Goal: Task Accomplishment & Management: Manage account settings

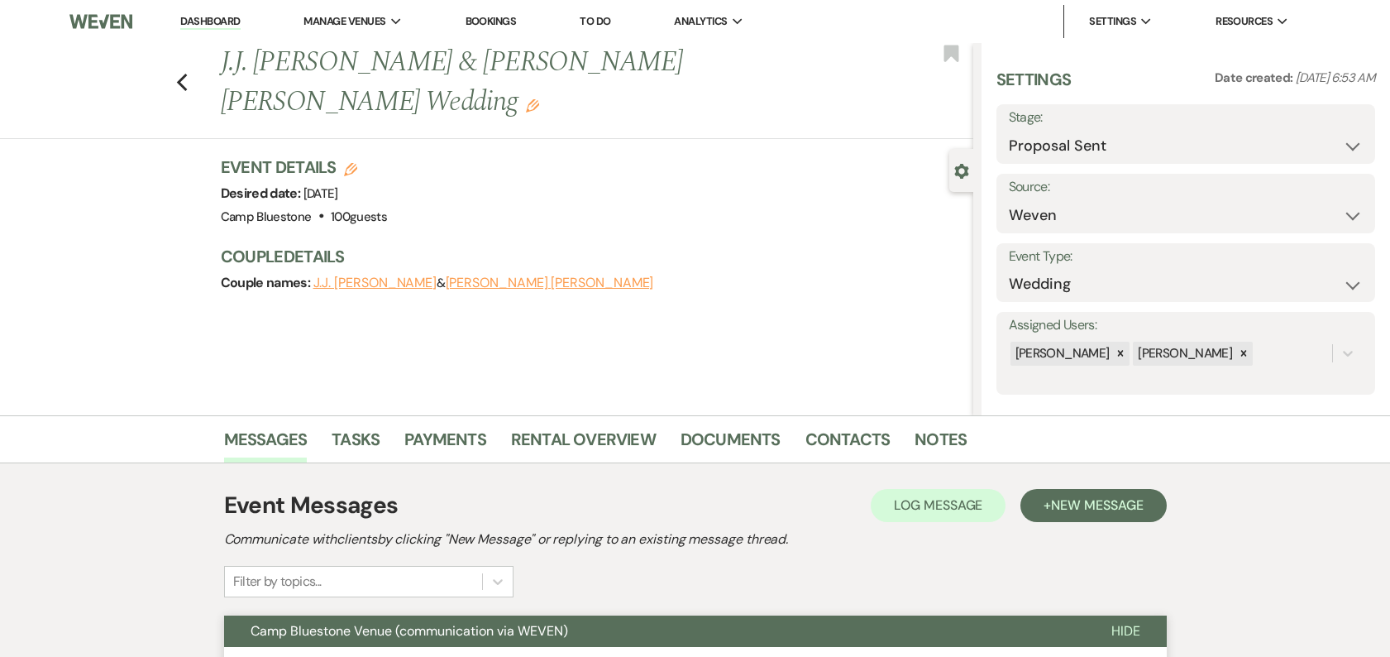
select select "6"
select select "1"
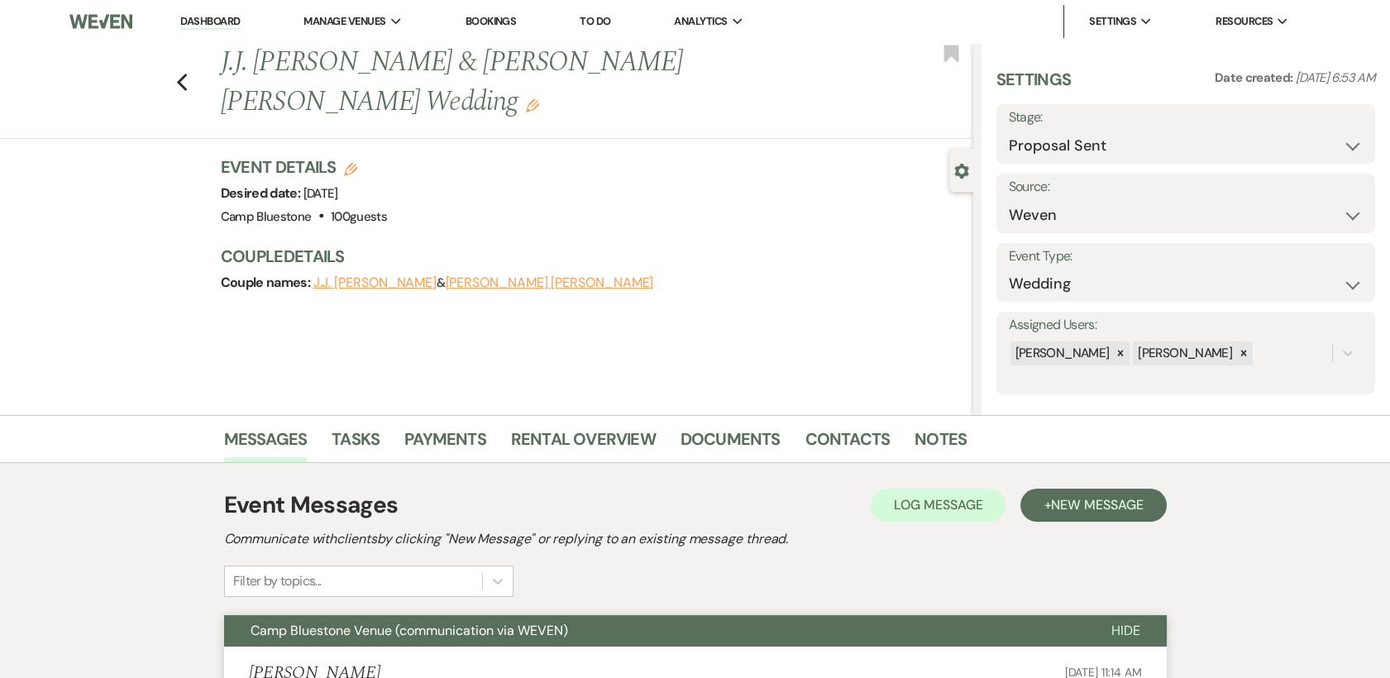
click at [213, 17] on link "Dashboard" at bounding box center [210, 22] width 60 height 16
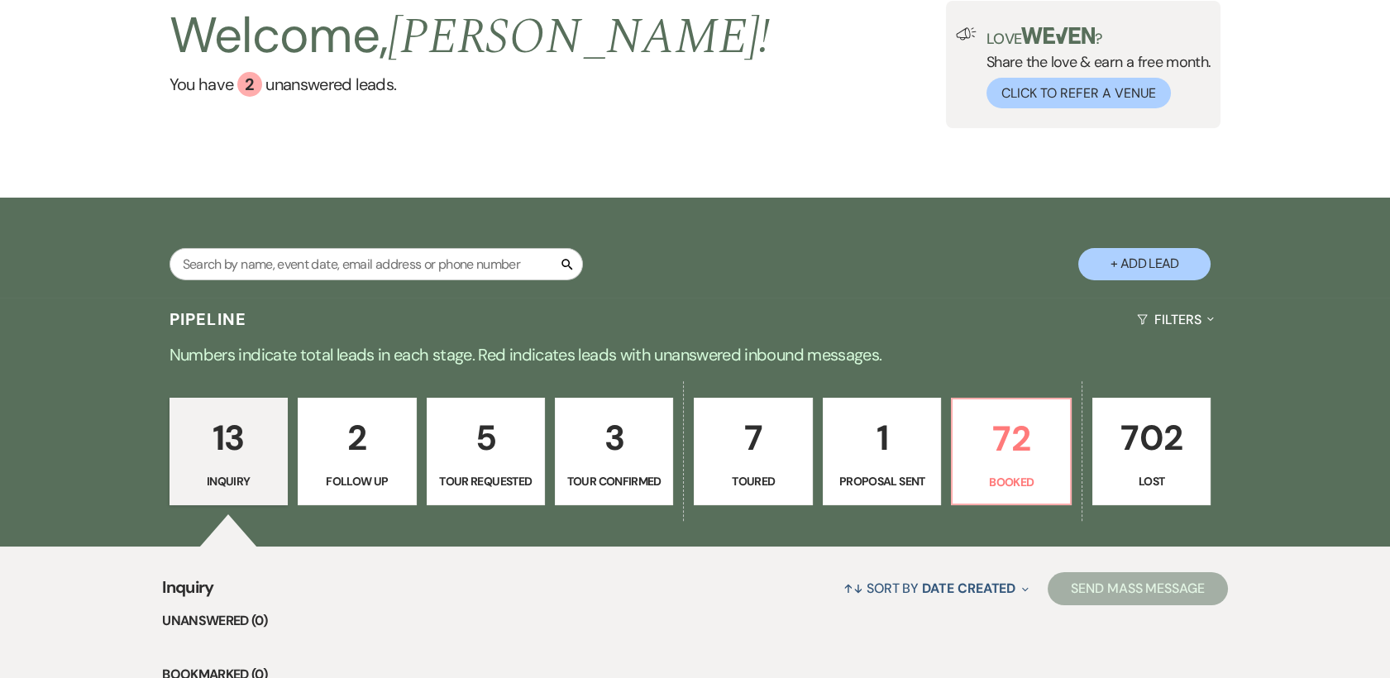
scroll to position [114, 0]
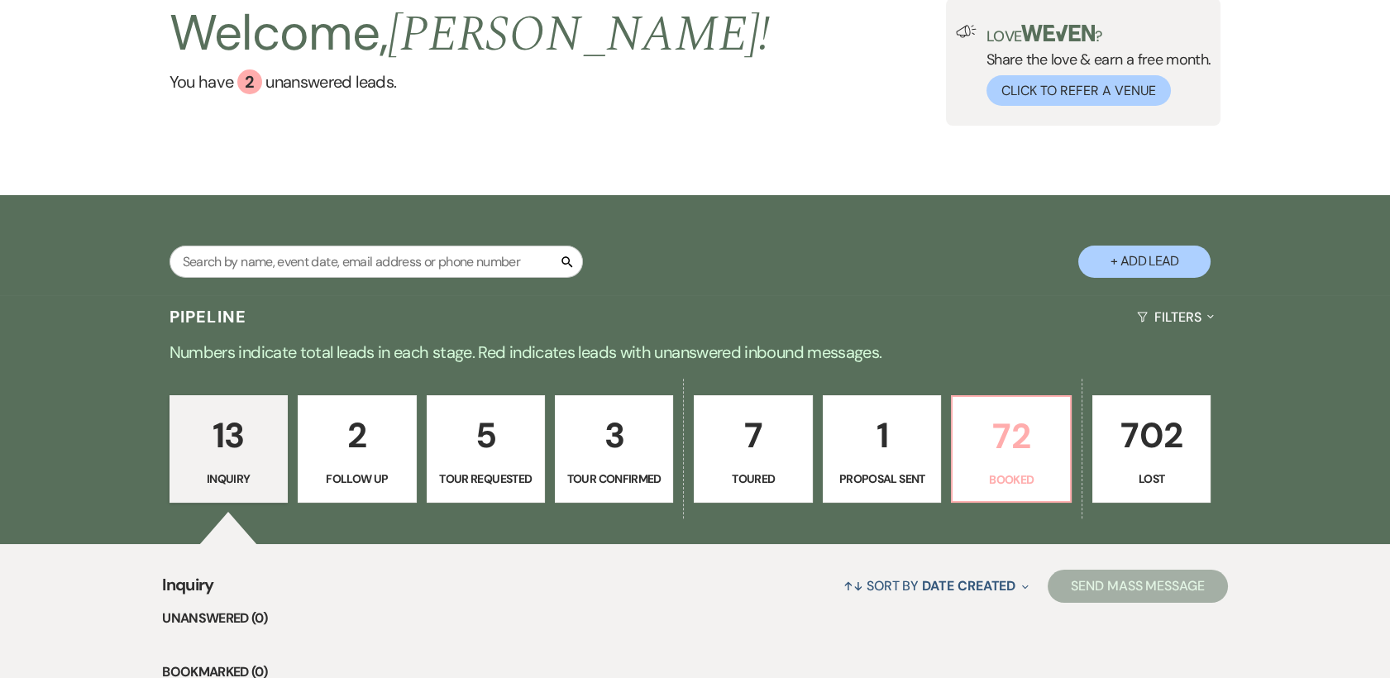
click at [1007, 473] on p "Booked" at bounding box center [1011, 480] width 97 height 18
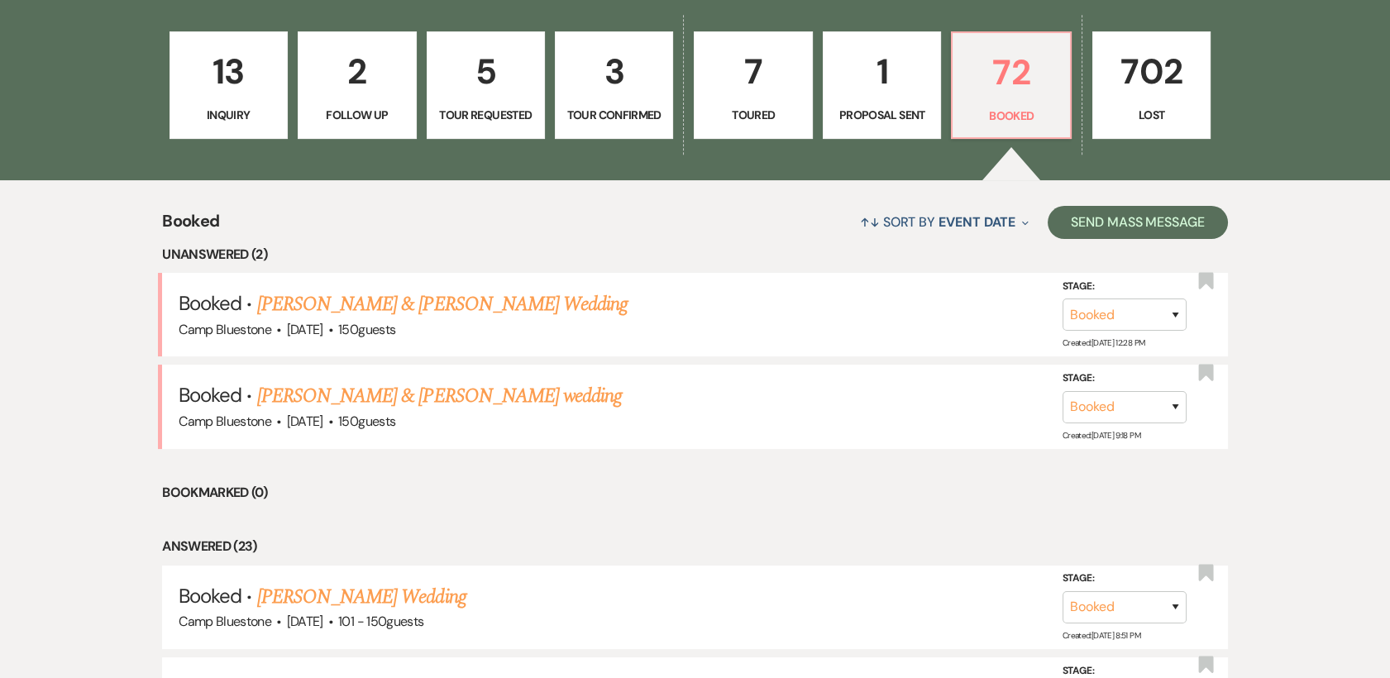
scroll to position [484, 0]
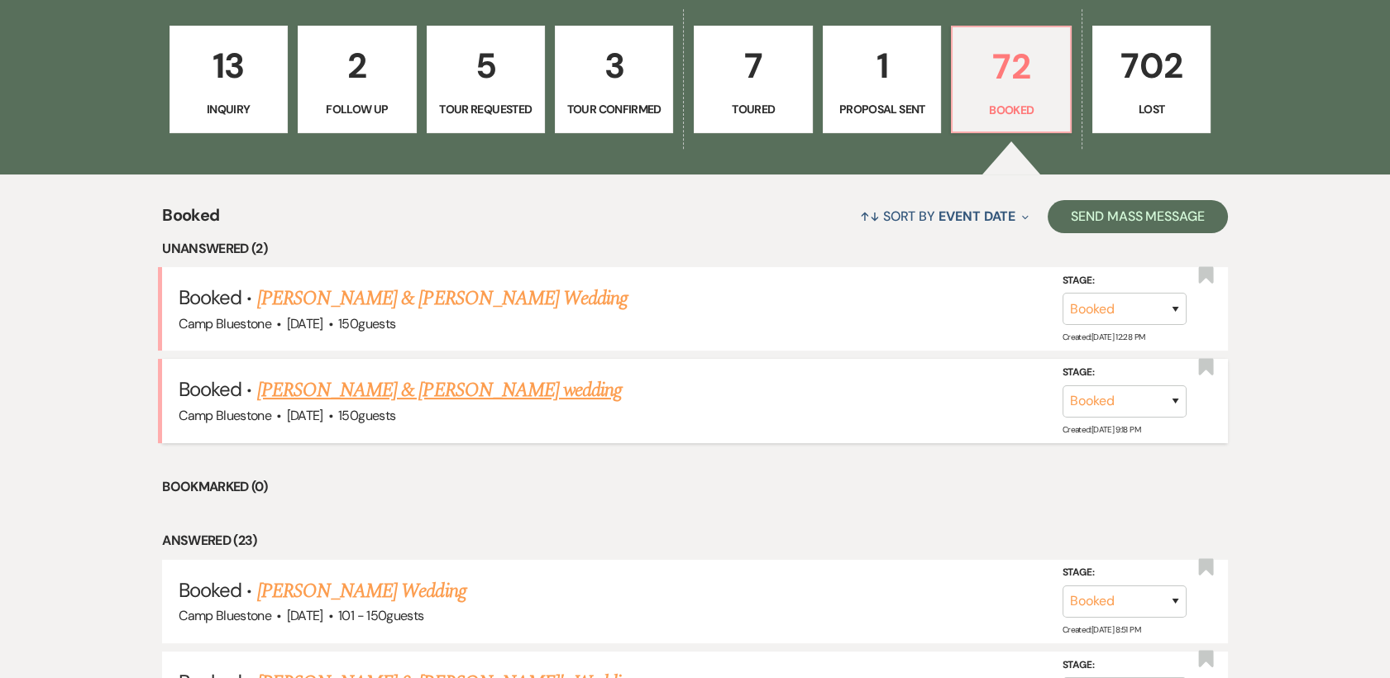
click at [543, 395] on link "[PERSON_NAME] & [PERSON_NAME] wedding" at bounding box center [439, 390] width 365 height 30
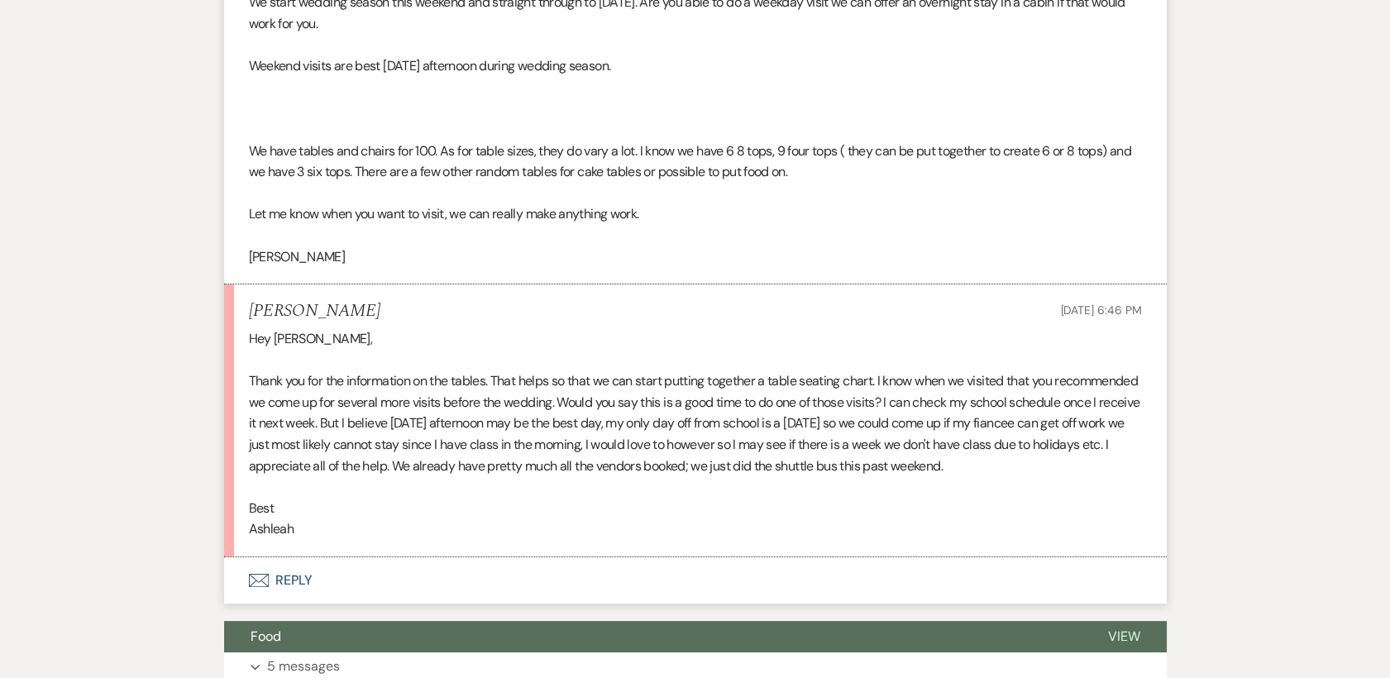
scroll to position [949, 0]
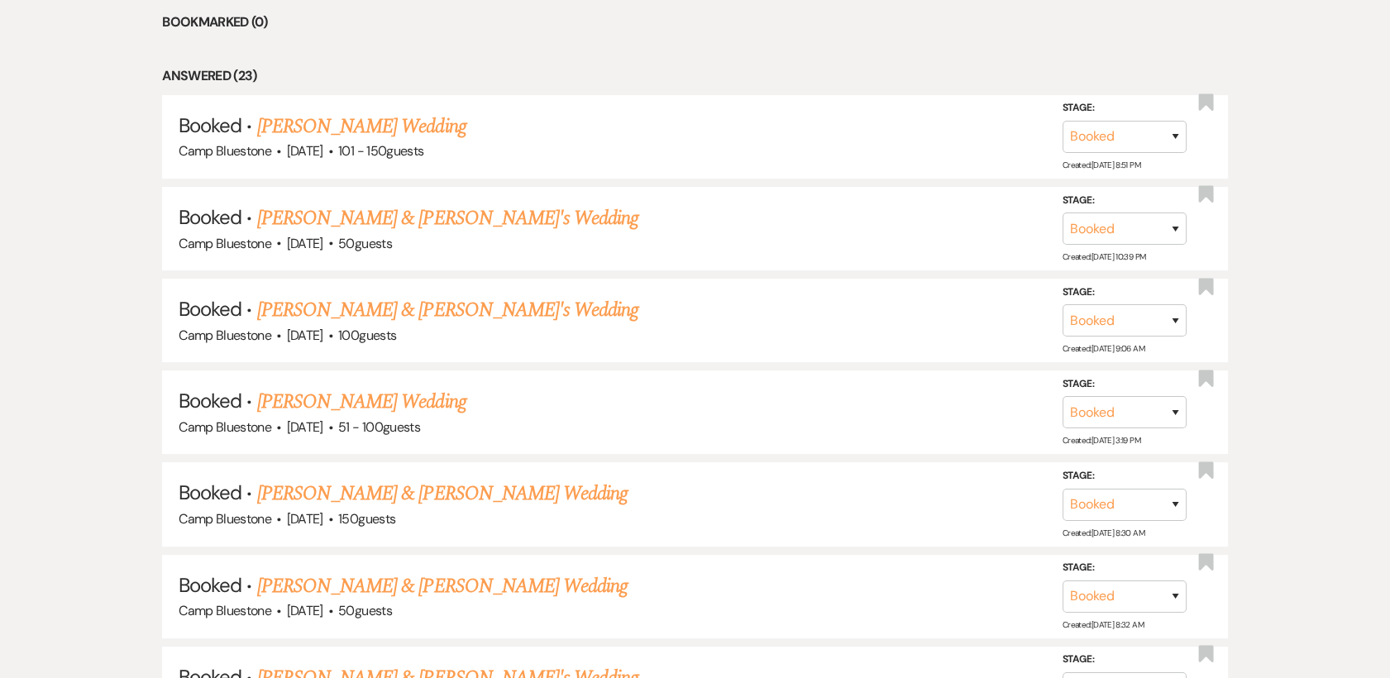
scroll to position [484, 0]
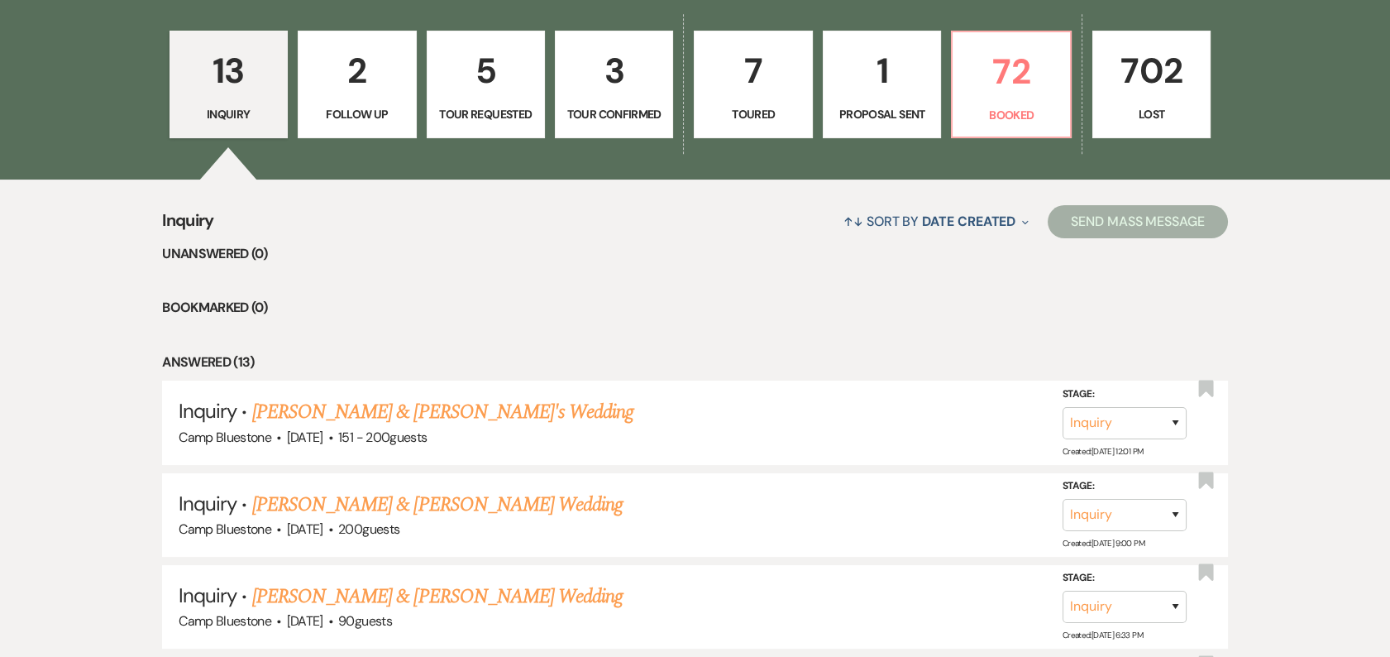
scroll to position [490, 0]
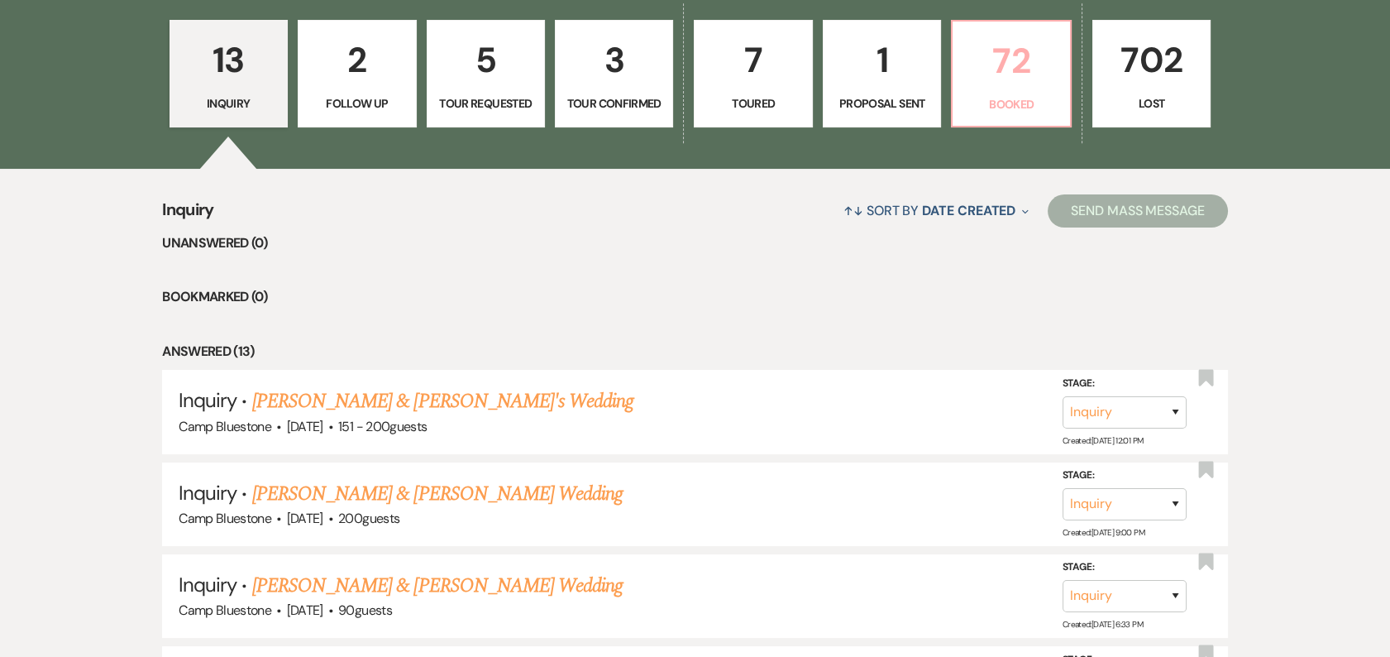
click at [997, 76] on p "72" at bounding box center [1011, 60] width 97 height 55
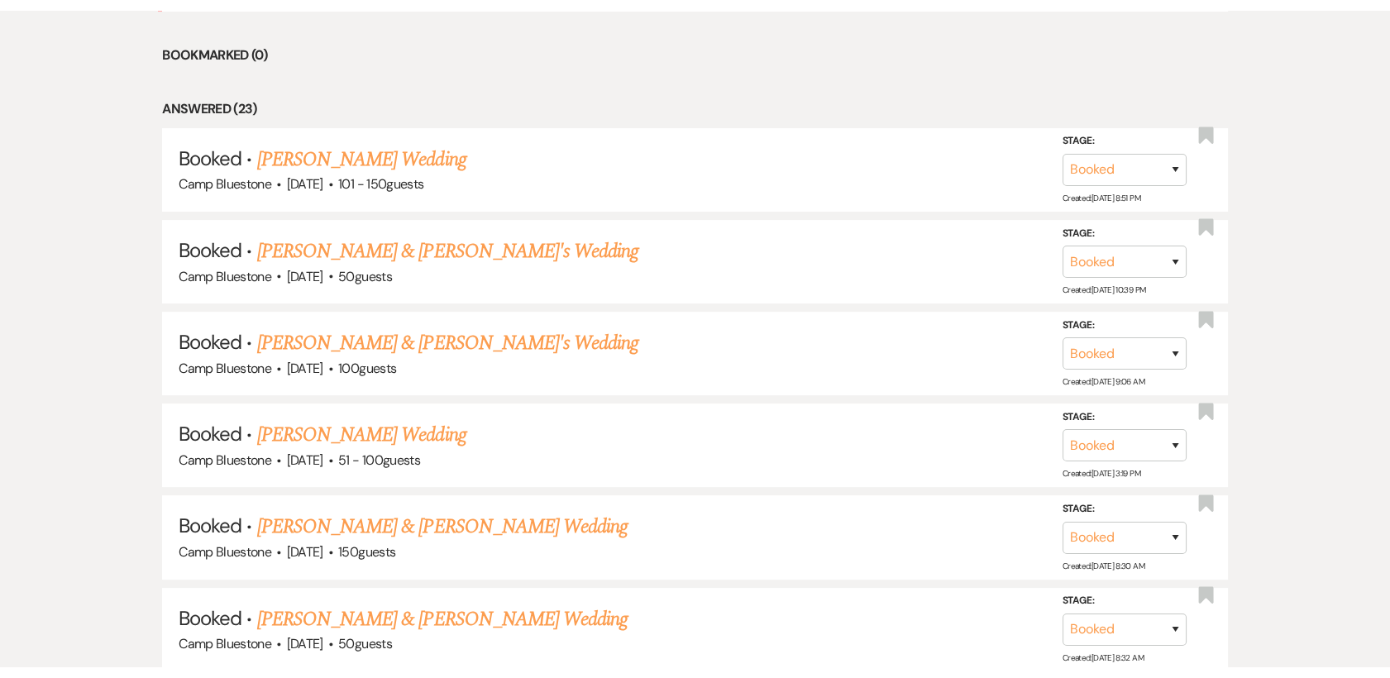
scroll to position [921, 0]
